Goal: Transaction & Acquisition: Purchase product/service

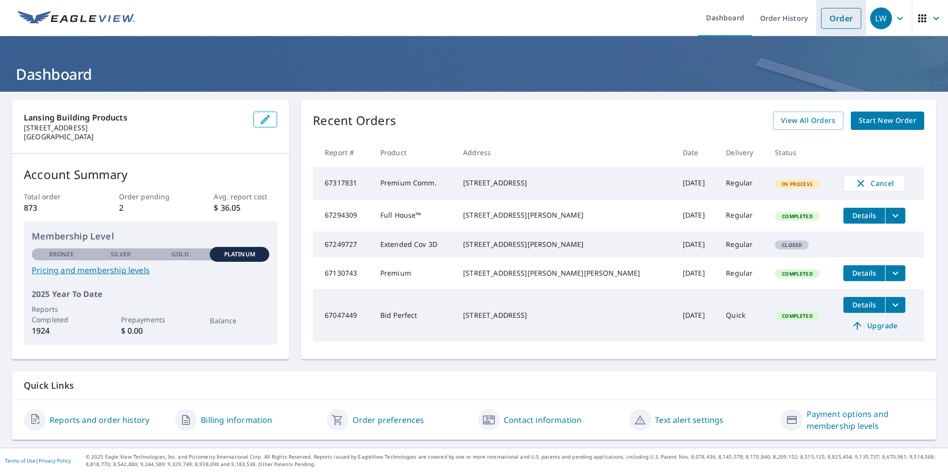
click at [821, 19] on link "Order" at bounding box center [841, 18] width 40 height 21
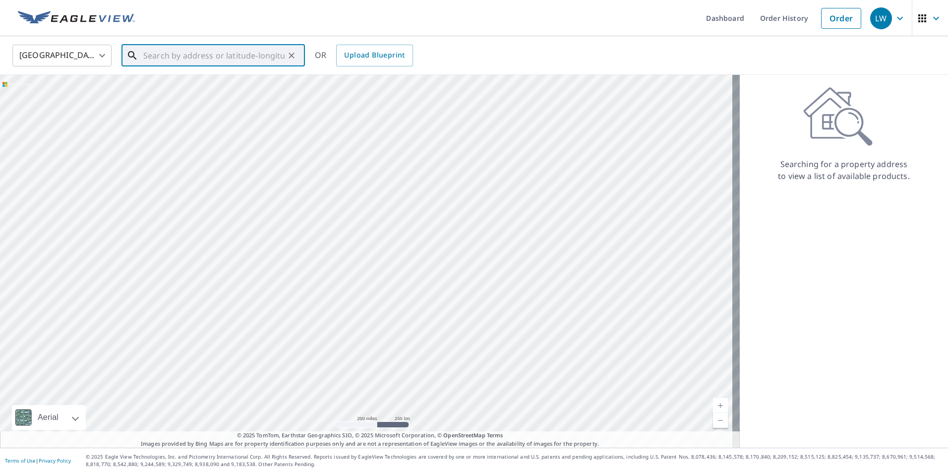
click at [164, 58] on input "text" at bounding box center [213, 56] width 141 height 28
paste input "[STREET_ADDRESS][PERSON_NAME]"
drag, startPoint x: 176, startPoint y: 92, endPoint x: 948, endPoint y: 196, distance: 778.6
click at [196, 97] on p "[GEOGRAPHIC_DATA]" at bounding box center [219, 95] width 156 height 10
type input "[STREET_ADDRESS][PERSON_NAME]"
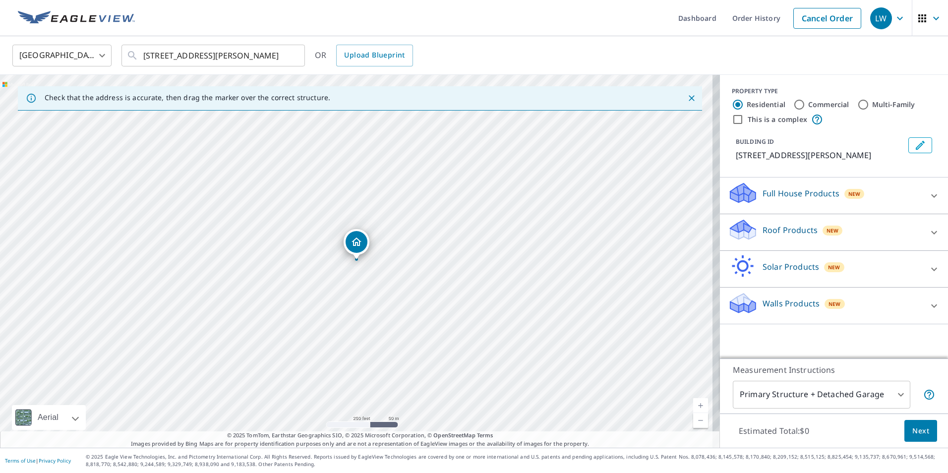
click at [928, 232] on icon at bounding box center [934, 233] width 12 height 12
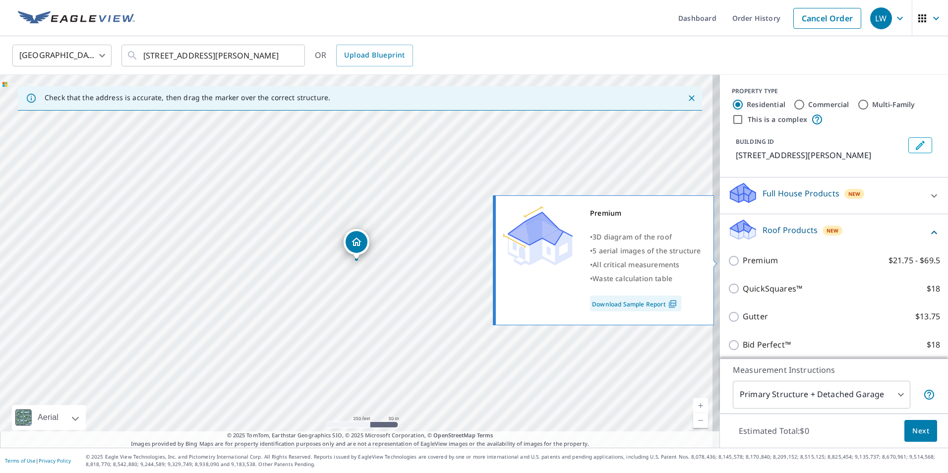
click at [730, 259] on input "Premium $21.75 - $69.5" at bounding box center [735, 261] width 15 height 12
checkbox input "true"
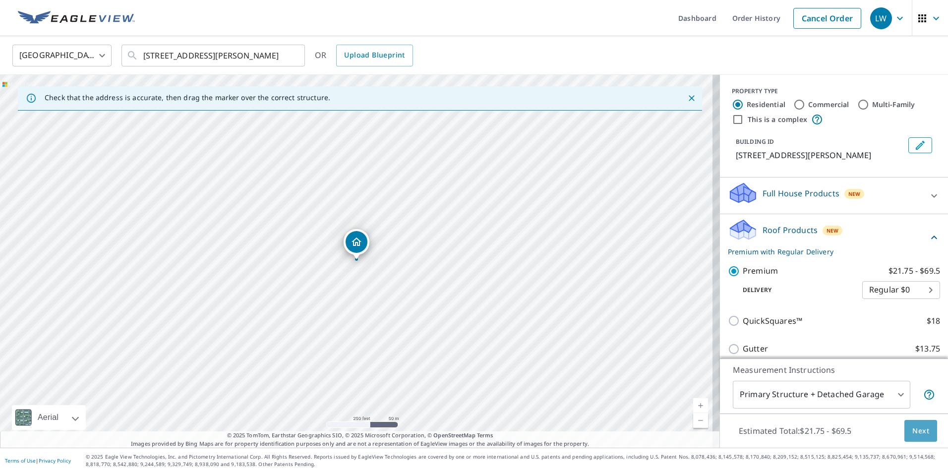
click at [912, 433] on span "Next" at bounding box center [920, 431] width 17 height 12
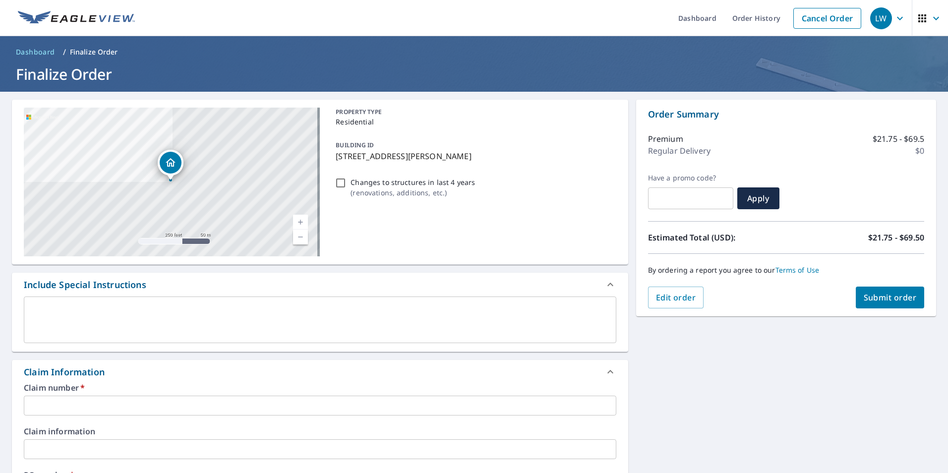
drag, startPoint x: 36, startPoint y: 402, endPoint x: 27, endPoint y: 395, distance: 11.3
click at [45, 396] on input "text" at bounding box center [320, 406] width 593 height 20
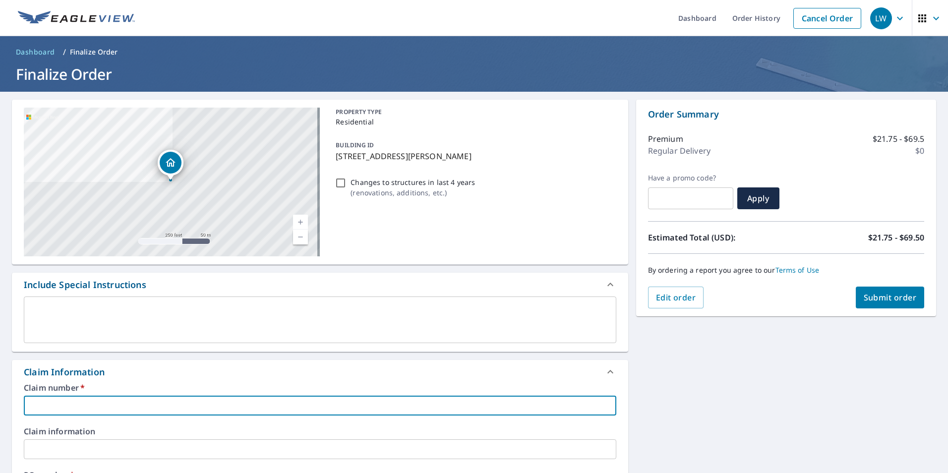
paste input "[PERSON_NAME] BUILDERS - WAMA - 3000351"
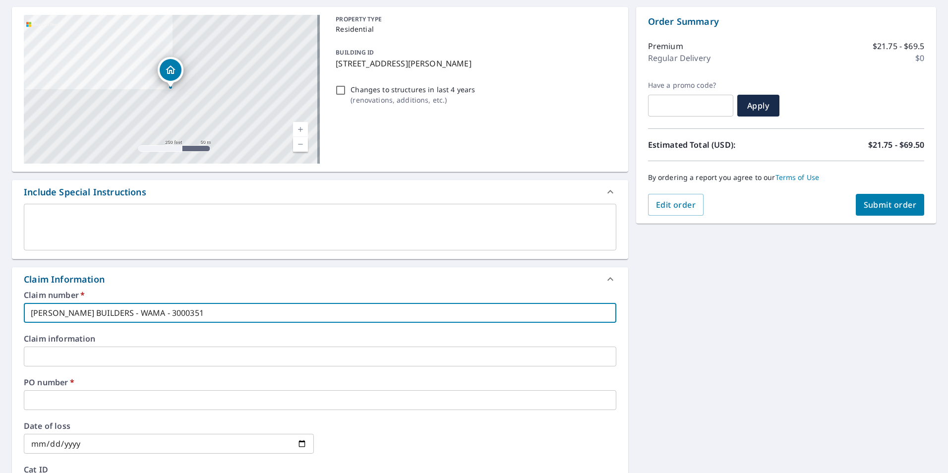
scroll to position [99, 0]
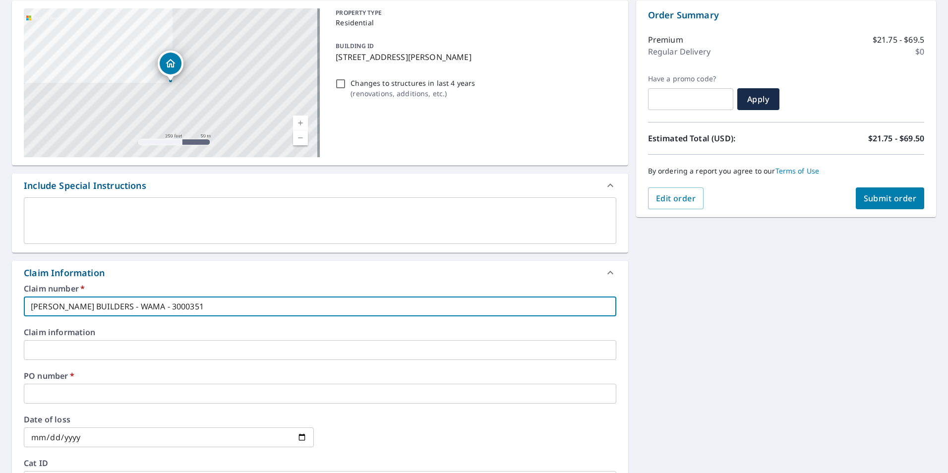
type input "[PERSON_NAME] BUILDERS - WAMA - 3000351"
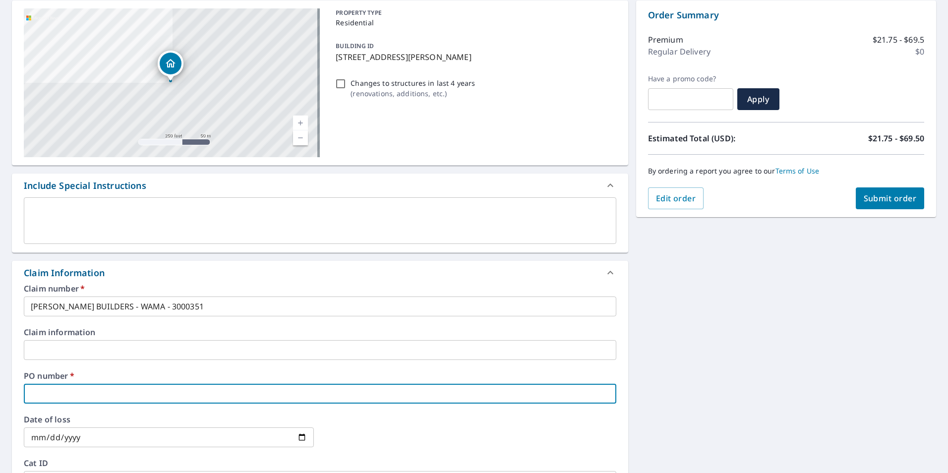
click at [70, 391] on input "text" at bounding box center [320, 394] width 593 height 20
type input "[PERSON_NAME]"
click at [881, 196] on span "Submit order" at bounding box center [890, 198] width 53 height 11
